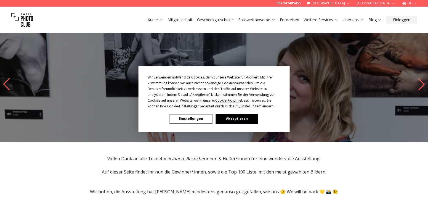
click at [245, 119] on button "Akzeptieren" at bounding box center [236, 119] width 42 height 10
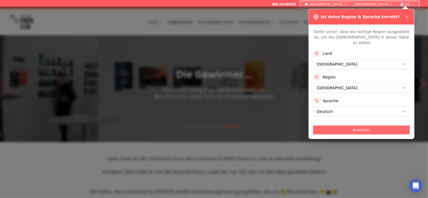
click at [344, 126] on button "Anwenden" at bounding box center [361, 130] width 97 height 9
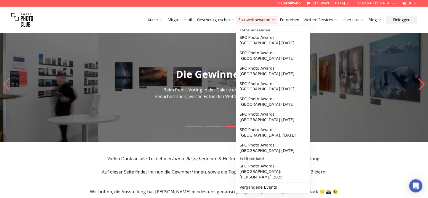
click at [271, 22] on link "Fotowettbewerbe" at bounding box center [256, 20] width 37 height 6
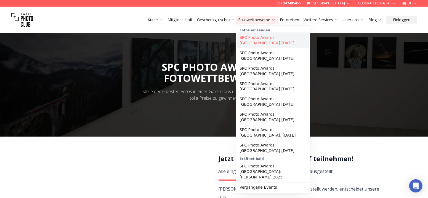
click at [271, 43] on link "SPC Photo Awards [GEOGRAPHIC_DATA] [DATE]" at bounding box center [273, 40] width 72 height 15
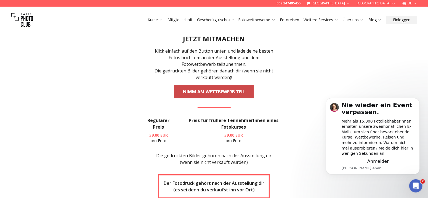
click at [205, 93] on link "NIMM AM WETTBEWERB TEIL" at bounding box center [214, 91] width 80 height 13
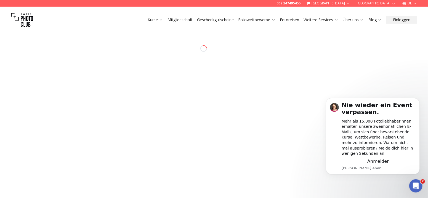
select select "*******"
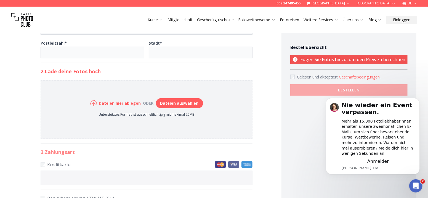
scroll to position [232, 0]
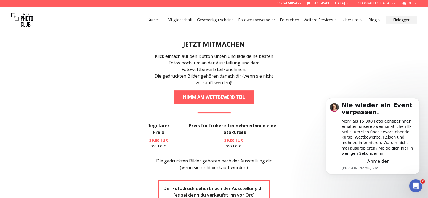
scroll to position [990, 0]
